Goal: Task Accomplishment & Management: Manage account settings

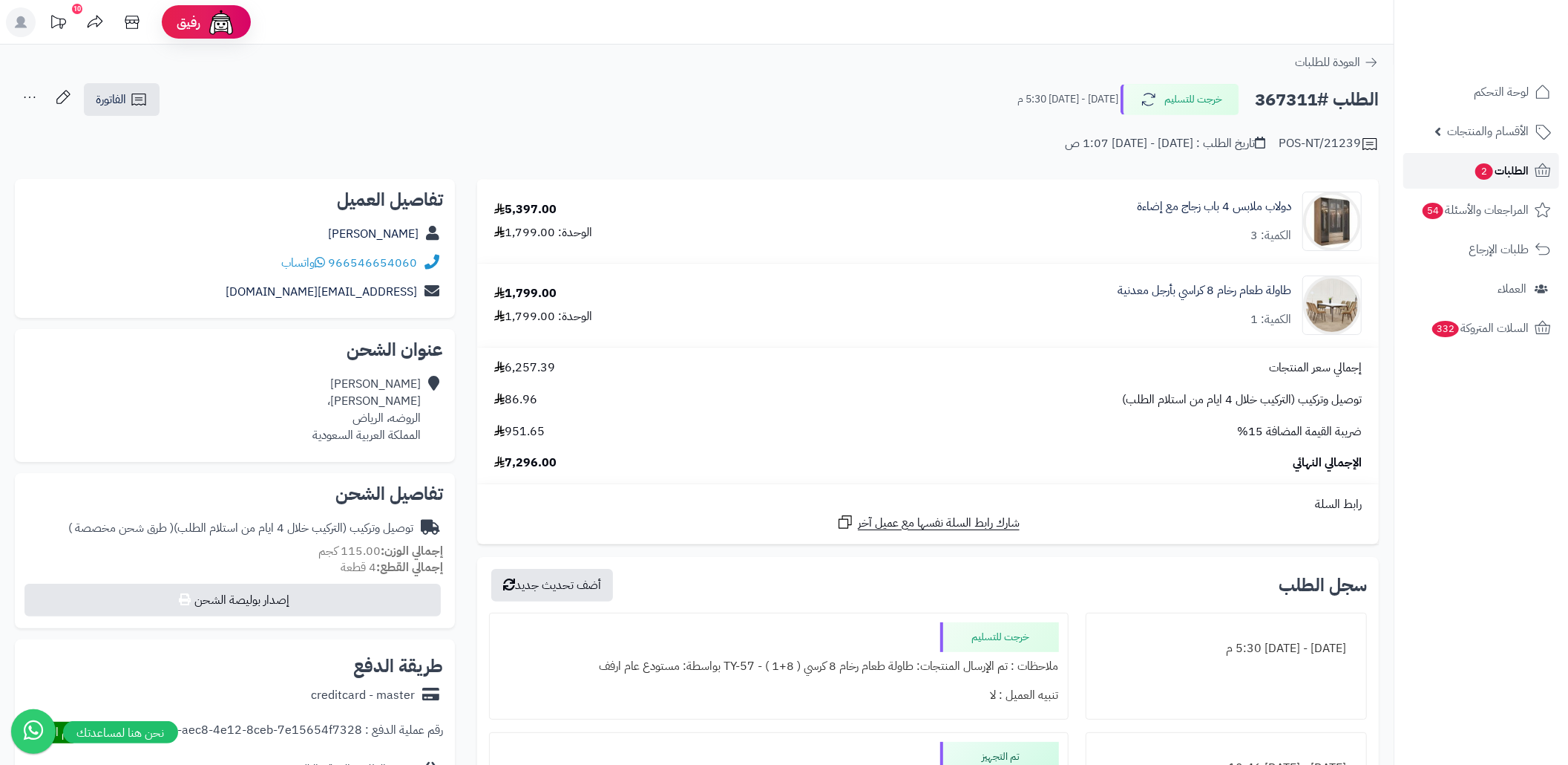
click at [1476, 172] on span "2" at bounding box center [1484, 171] width 18 height 16
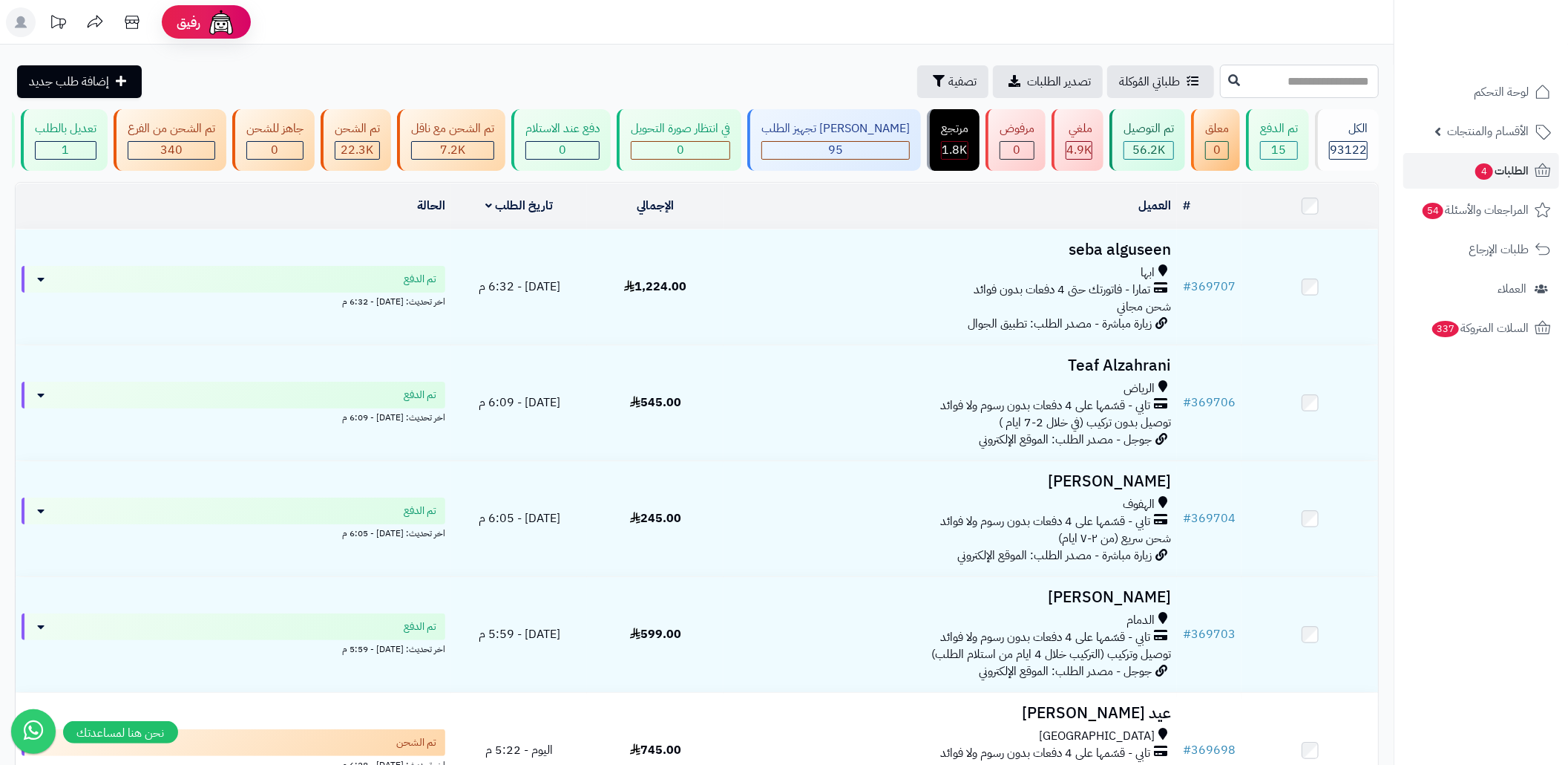
click at [1282, 80] on input "text" at bounding box center [1299, 81] width 159 height 33
paste input "******"
type input "******"
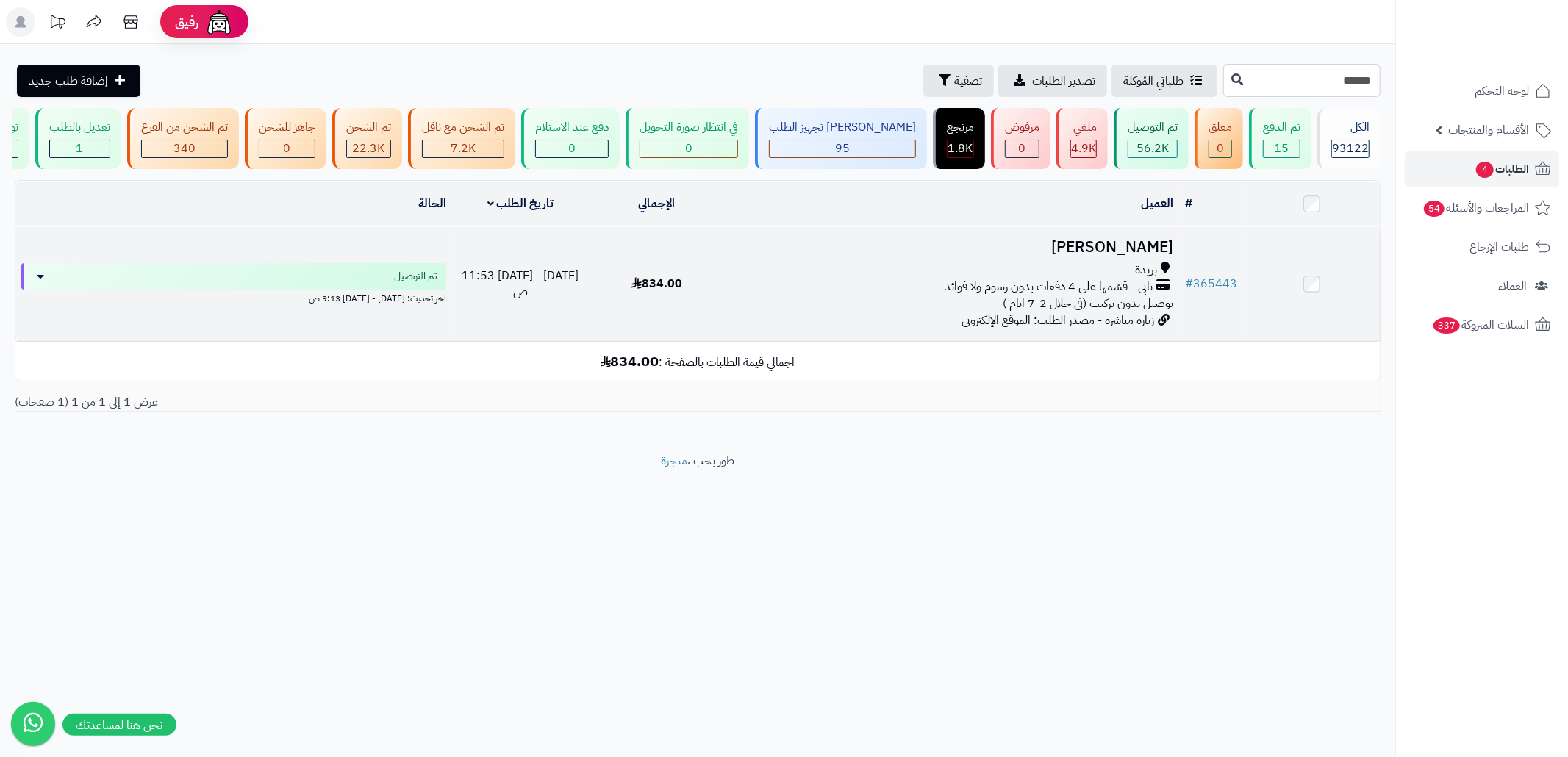
click at [870, 295] on div "تابي - قسّمها على 4 دفعات بدون رسوم ولا فوائد" at bounding box center [952, 287] width 442 height 17
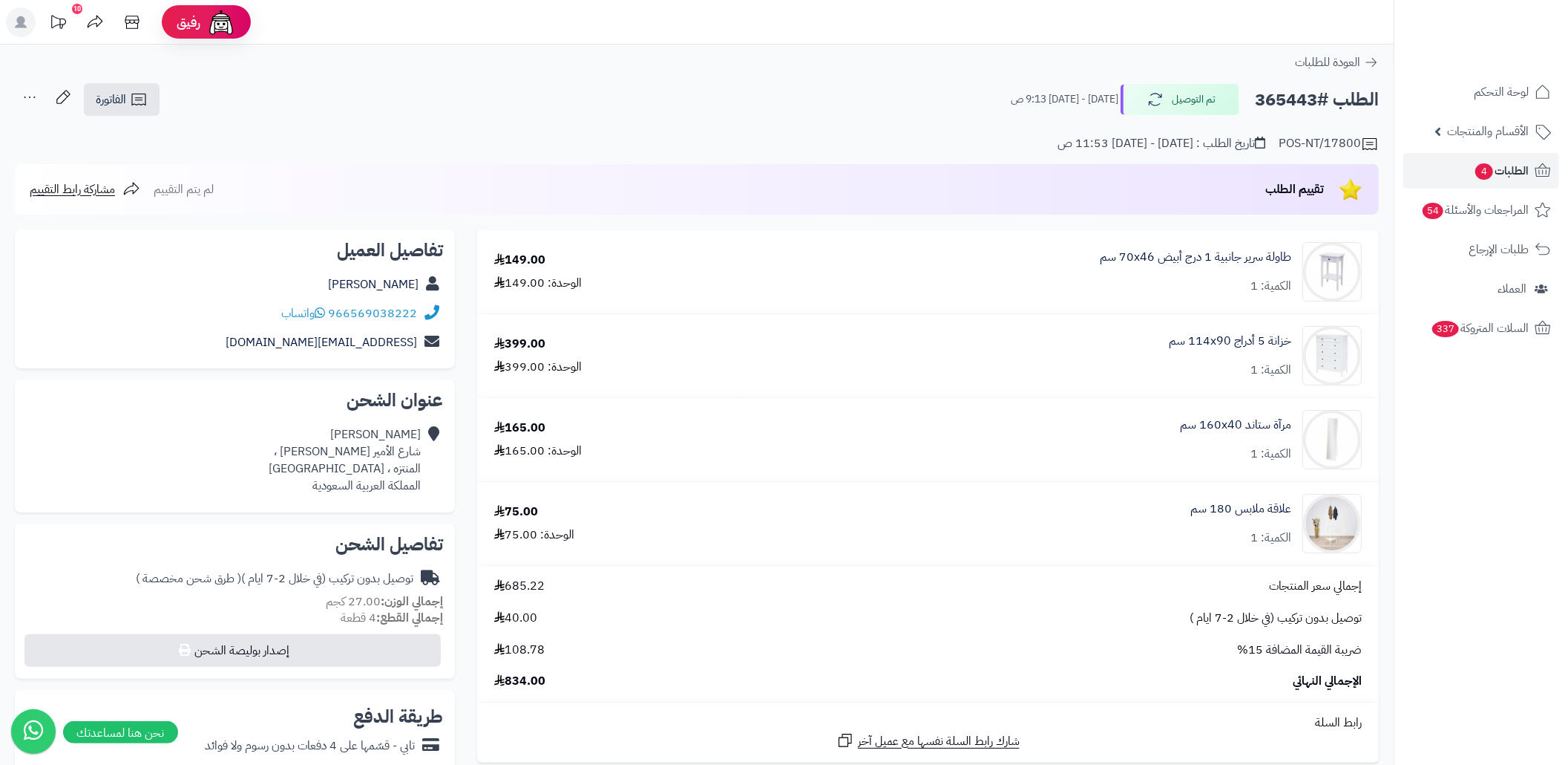
click at [375, 474] on div "Nour Altuwayjiri شارع الأمير فيصل بن مشعل ، المنتزه ، بريدة المملكة العربية الس…" at bounding box center [345, 460] width 152 height 67
copy div "بريدة"
click at [1490, 173] on span "4" at bounding box center [1484, 171] width 18 height 16
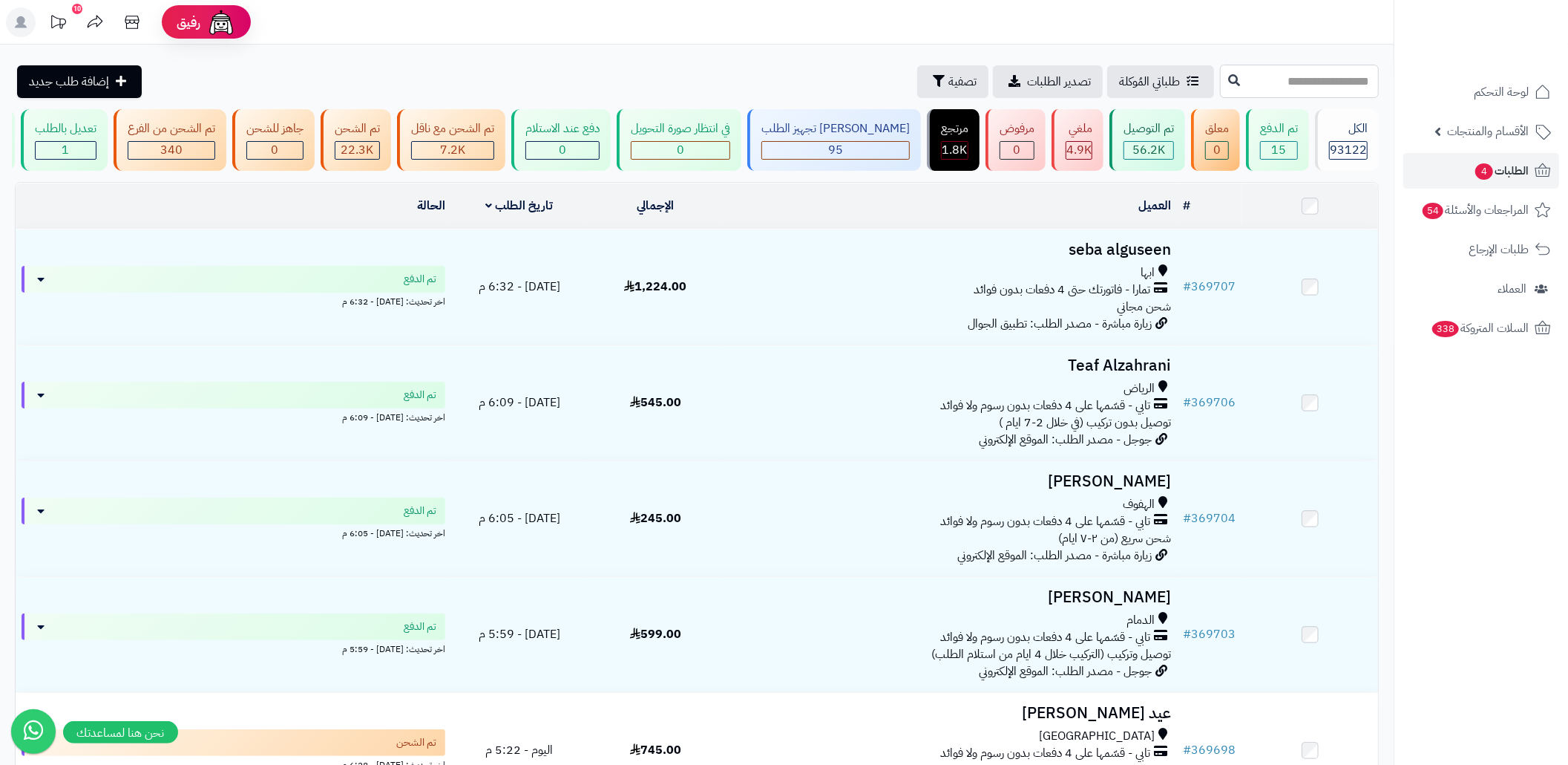
click at [1224, 84] on input "text" at bounding box center [1299, 81] width 159 height 33
paste input "******"
type input "******"
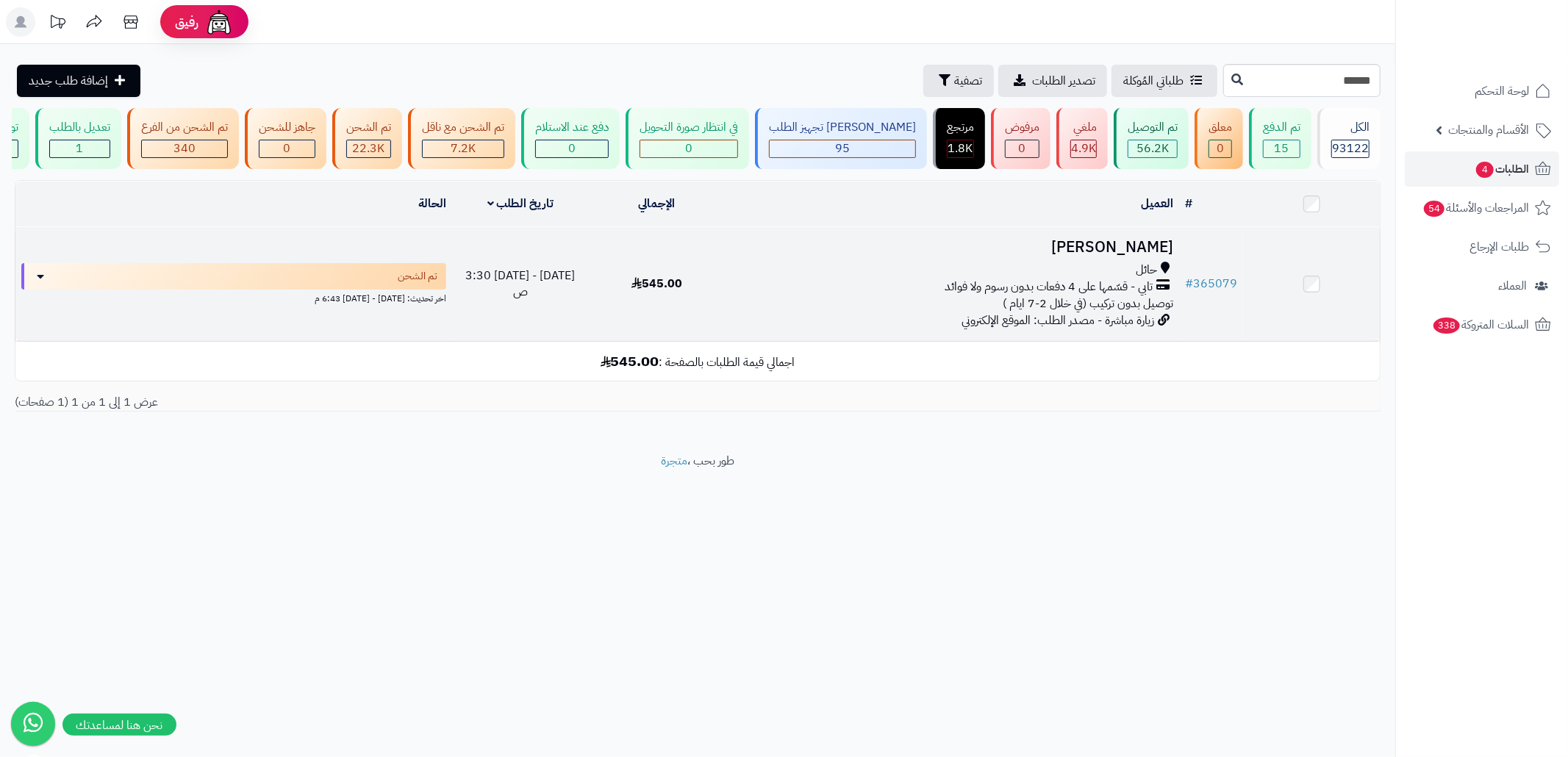
click at [873, 341] on td "تهاني [PERSON_NAME] حائل تابي - قسّمها على 4 دفعات بدون رسوم ولا فوائد توصيل بد…" at bounding box center [952, 283] width 454 height 114
click at [966, 295] on span "تابي - قسّمها على 4 دفعات بدون رسوم ولا فوائد" at bounding box center [1048, 287] width 208 height 17
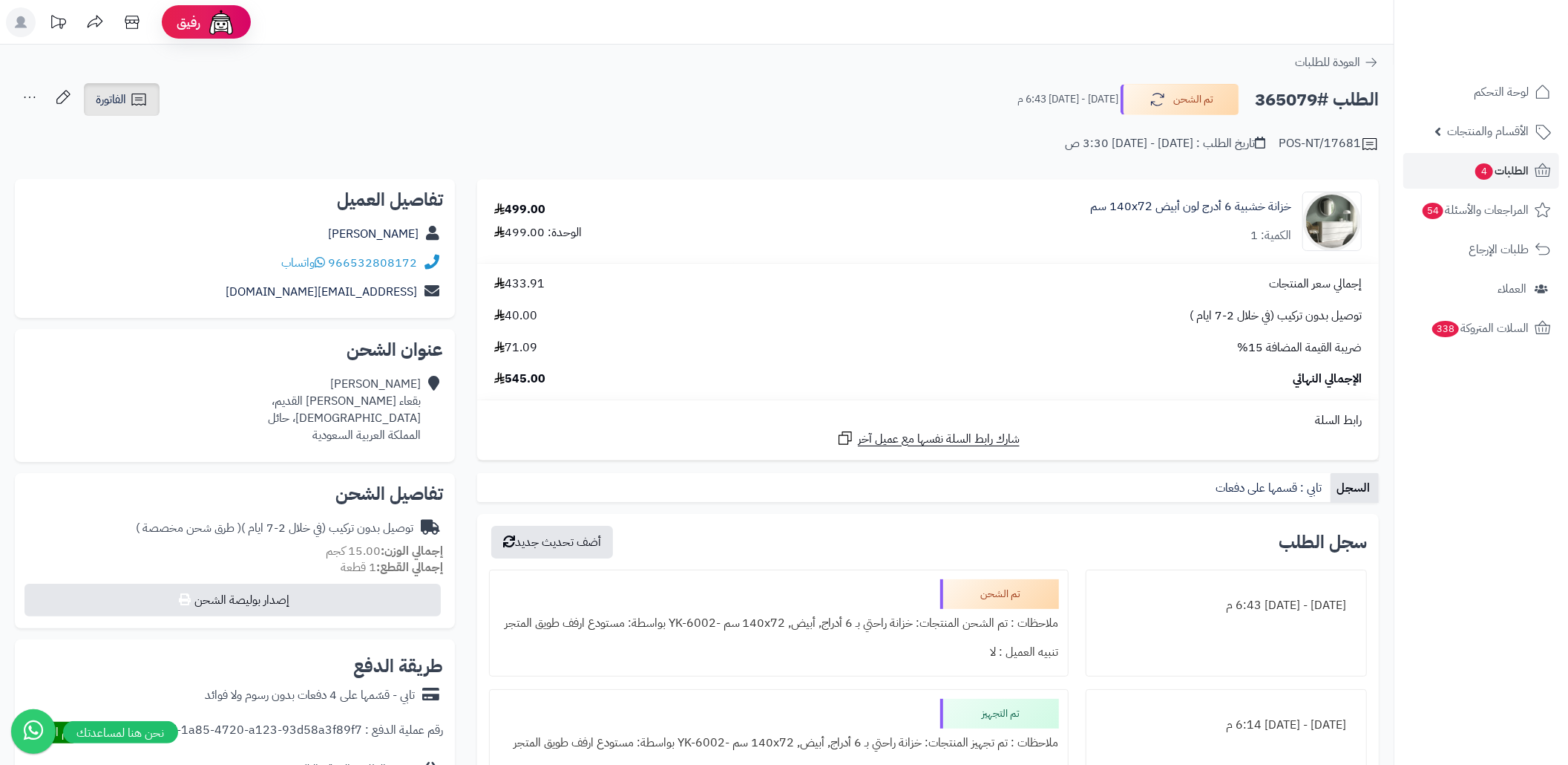
click at [143, 103] on icon at bounding box center [139, 99] width 18 height 18
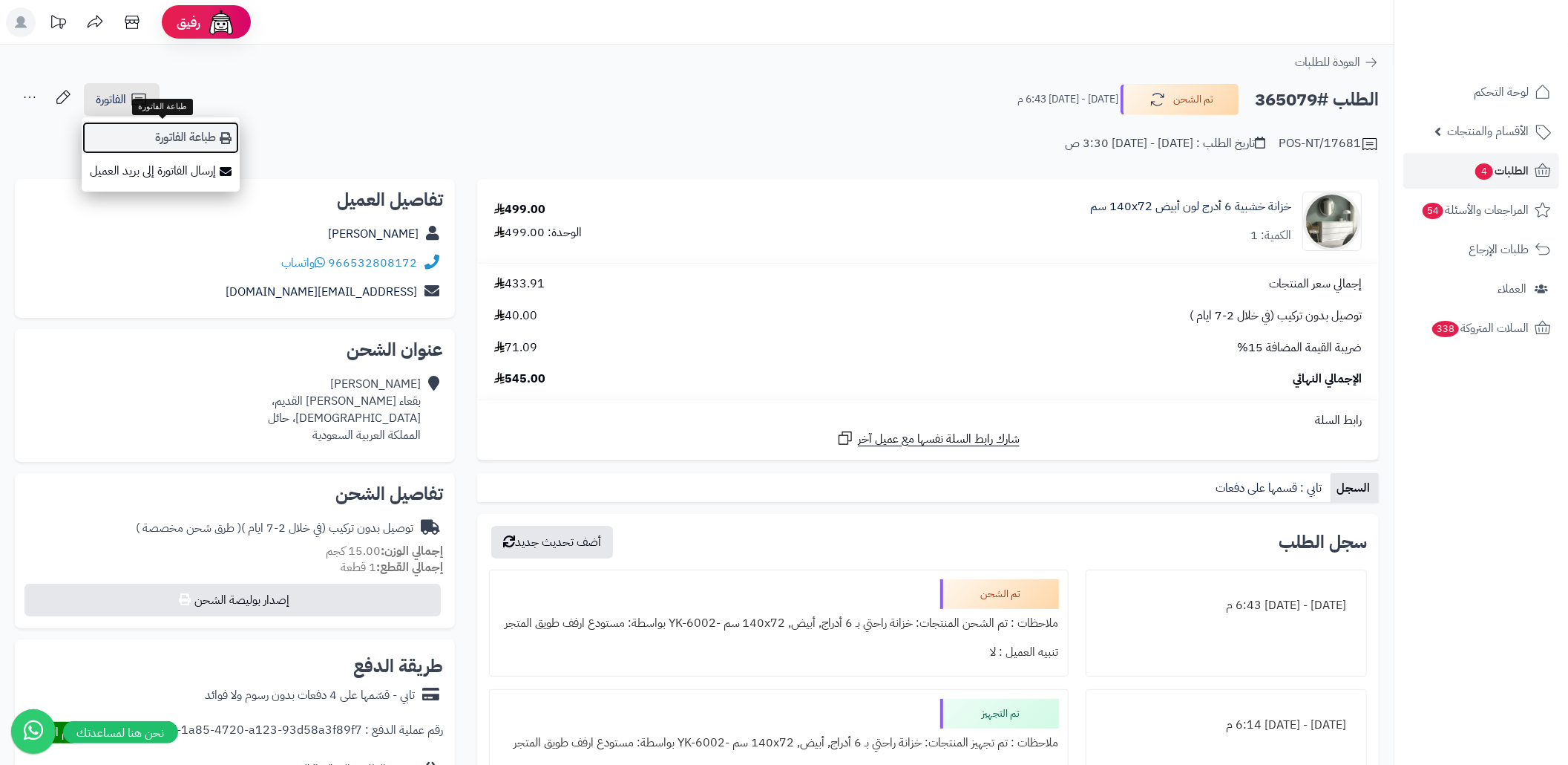
click at [203, 135] on link "طباعة الفاتورة" at bounding box center [161, 137] width 158 height 33
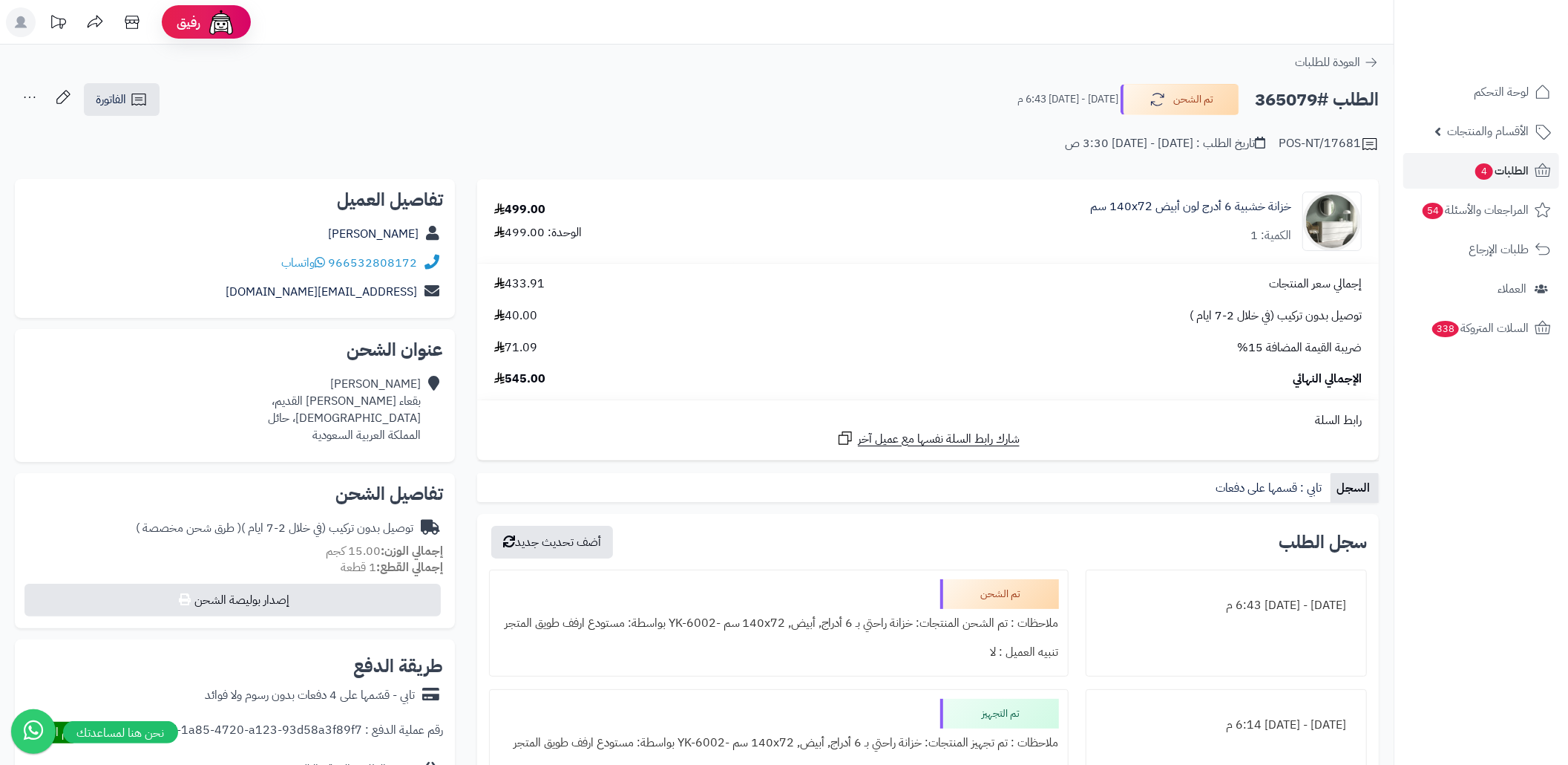
click at [1256, 93] on h2 "الطلب #365079" at bounding box center [1316, 100] width 124 height 30
copy div "الطلب #365079 تم الشحن"
click at [1287, 92] on h2 "الطلب #365079" at bounding box center [1316, 100] width 124 height 30
drag, startPoint x: 1287, startPoint y: 92, endPoint x: 1257, endPoint y: 105, distance: 32.7
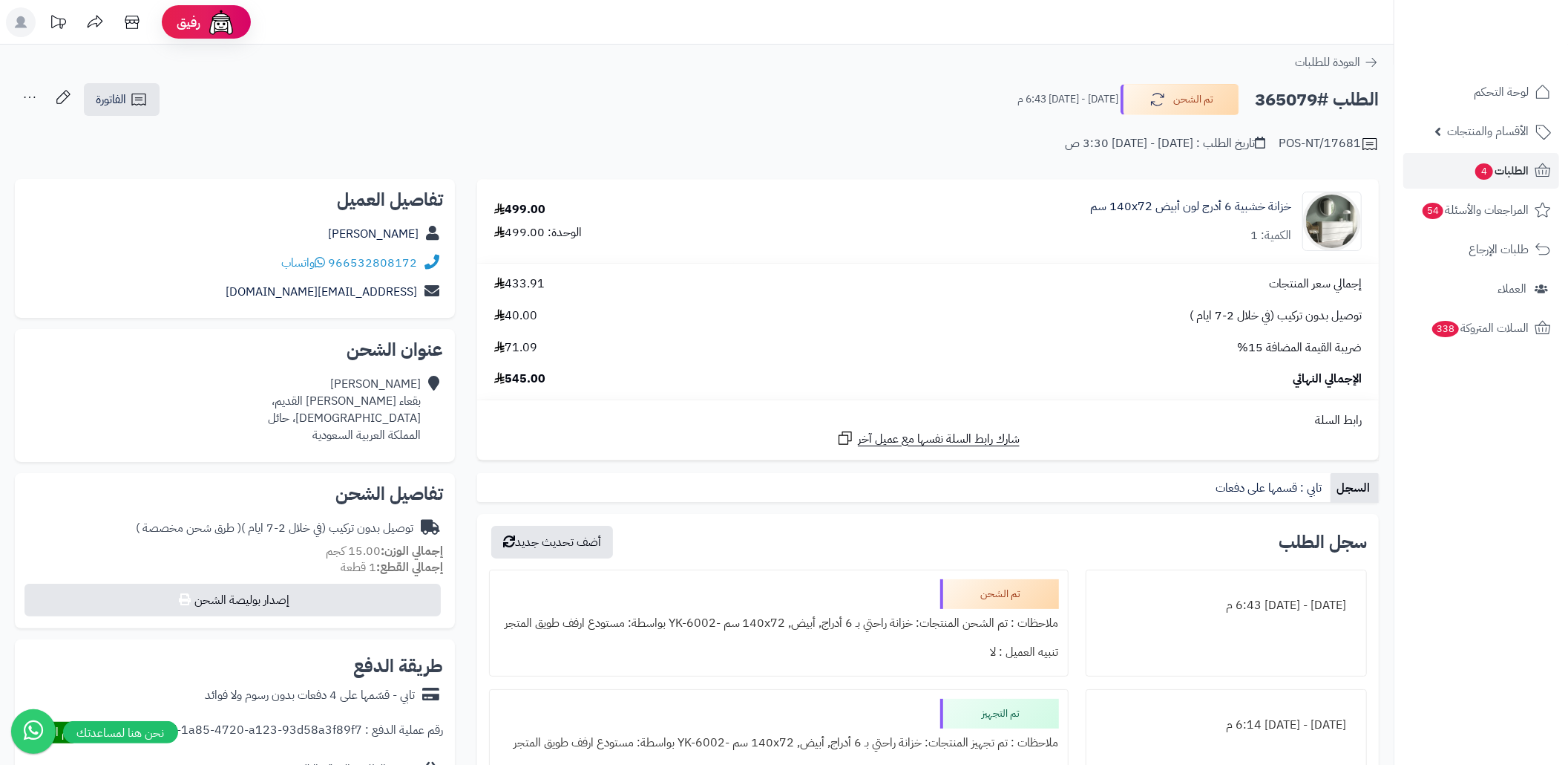
click at [1287, 95] on h2 "الطلب #365079" at bounding box center [1316, 100] width 124 height 30
copy h2 "365079"
